Goal: Check status

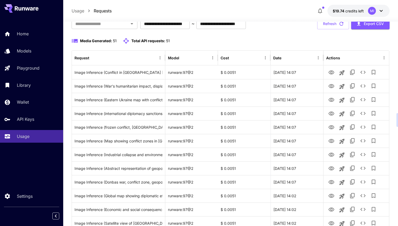
scroll to position [39, 0]
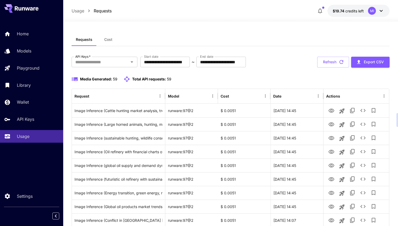
scroll to position [39, 0]
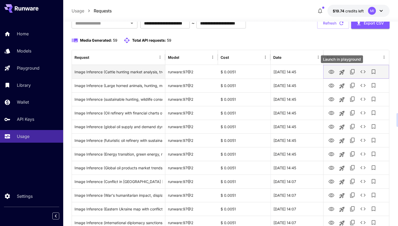
click at [333, 70] on icon "View" at bounding box center [332, 72] width 6 height 4
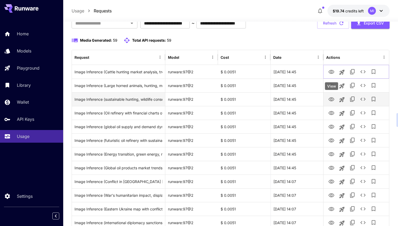
scroll to position [39, 0]
click at [331, 96] on icon "View" at bounding box center [332, 99] width 6 height 6
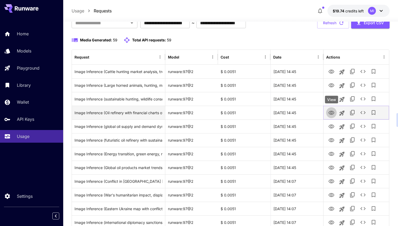
click at [332, 114] on icon "View" at bounding box center [332, 113] width 6 height 6
